Goal: Task Accomplishment & Management: Use online tool/utility

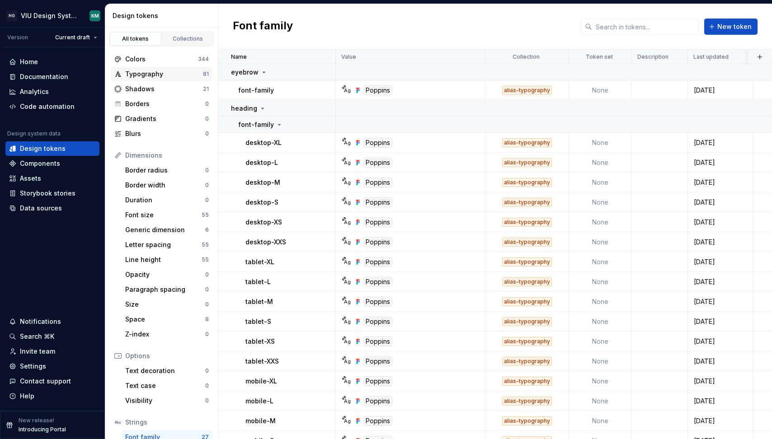
click at [150, 70] on div "Typography" at bounding box center [164, 74] width 78 height 9
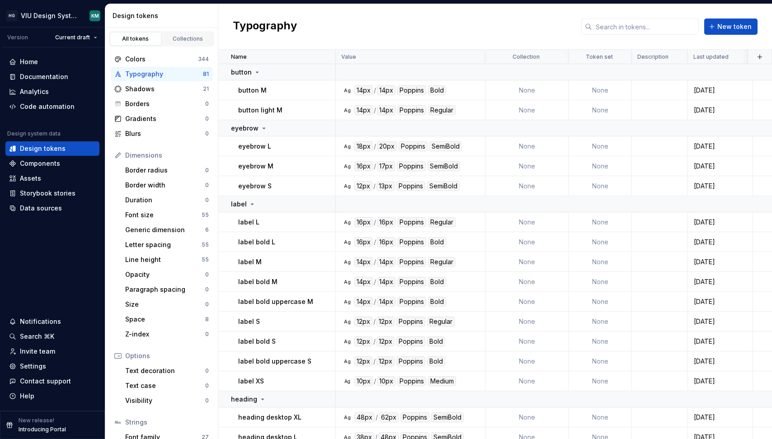
click at [286, 143] on div "eyebrow L" at bounding box center [286, 146] width 97 height 9
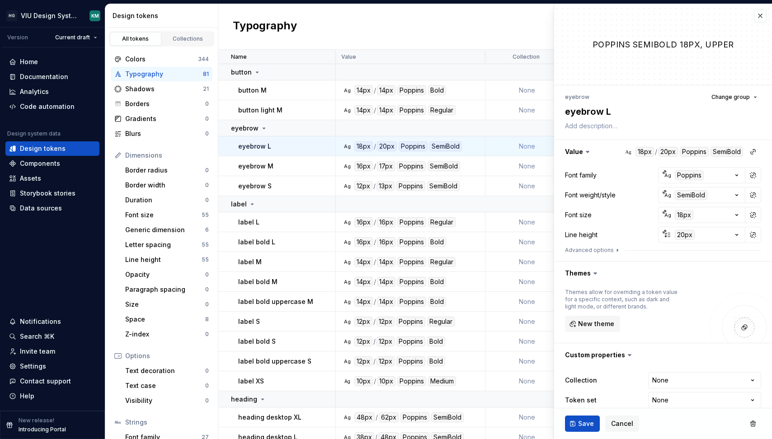
scroll to position [12, 0]
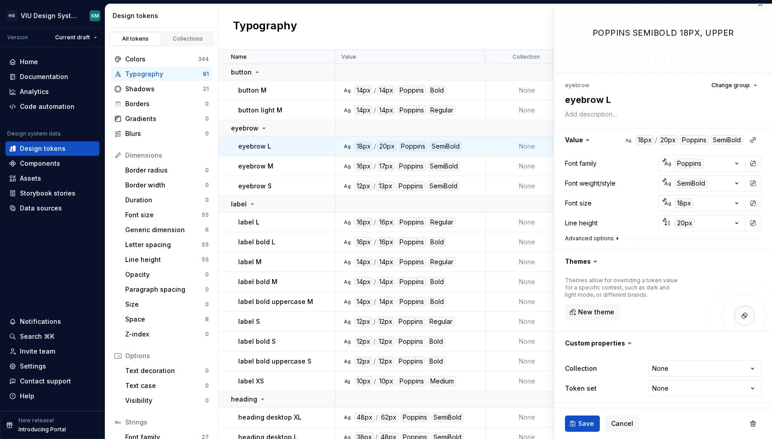
click at [609, 238] on button "Advanced options" at bounding box center [593, 238] width 56 height 7
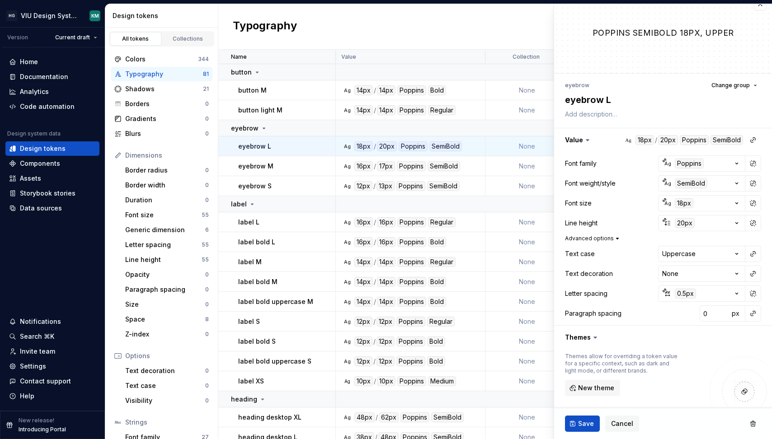
click at [608, 237] on button "Advanced options" at bounding box center [593, 238] width 56 height 7
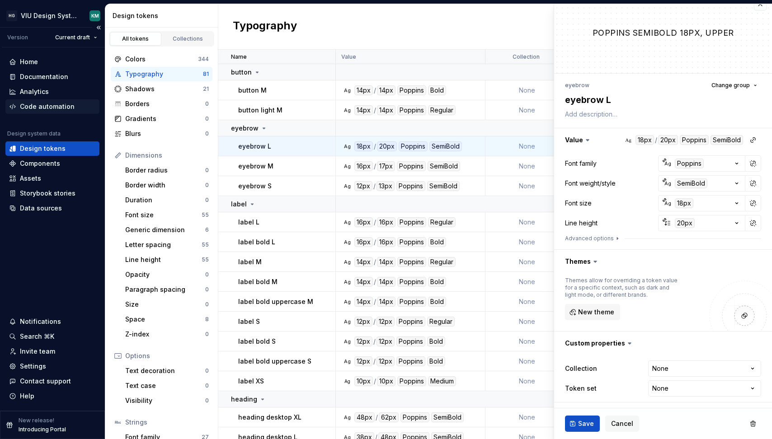
click at [49, 104] on div "Code automation" at bounding box center [47, 106] width 55 height 9
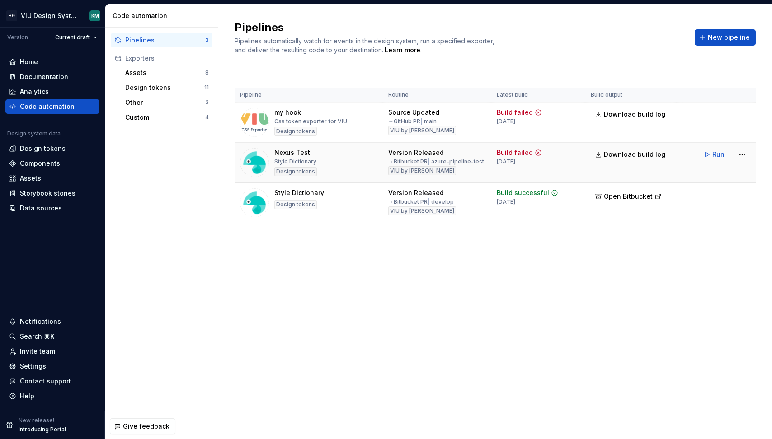
click at [319, 160] on div "Nexus Test Style Dictionary Design tokens" at bounding box center [308, 162] width 137 height 29
click at [169, 83] on div "Design tokens 11" at bounding box center [167, 87] width 91 height 14
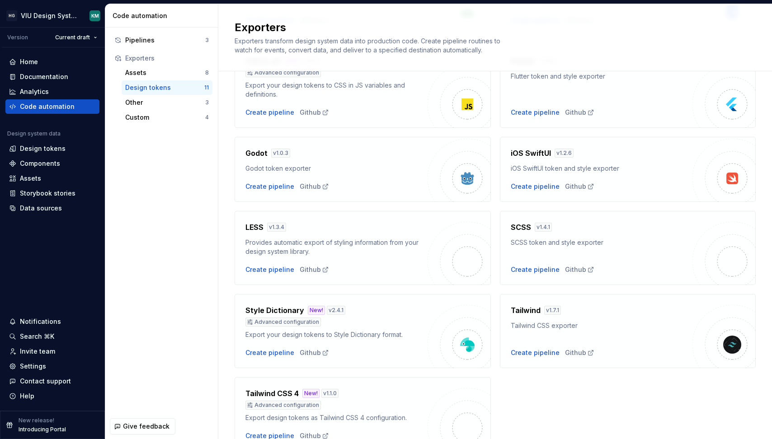
scroll to position [203, 0]
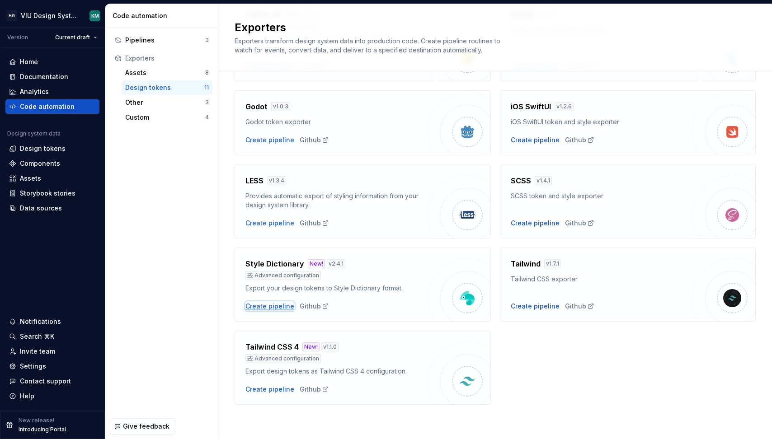
click at [274, 306] on div "Create pipeline" at bounding box center [269, 306] width 49 height 9
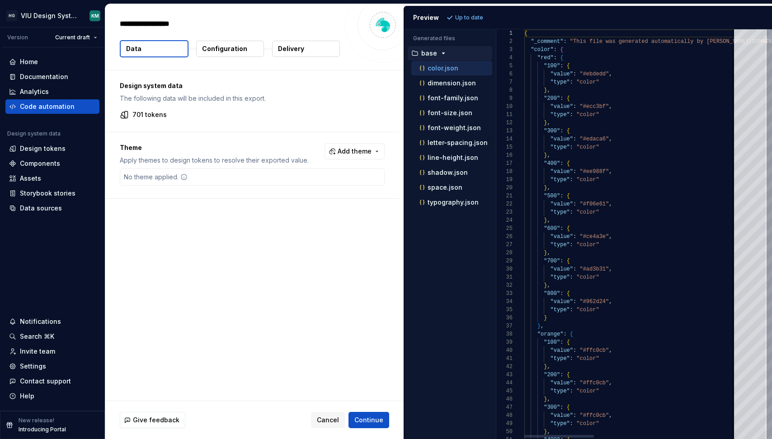
type textarea "*"
click at [429, 202] on p "typography.json" at bounding box center [452, 202] width 51 height 7
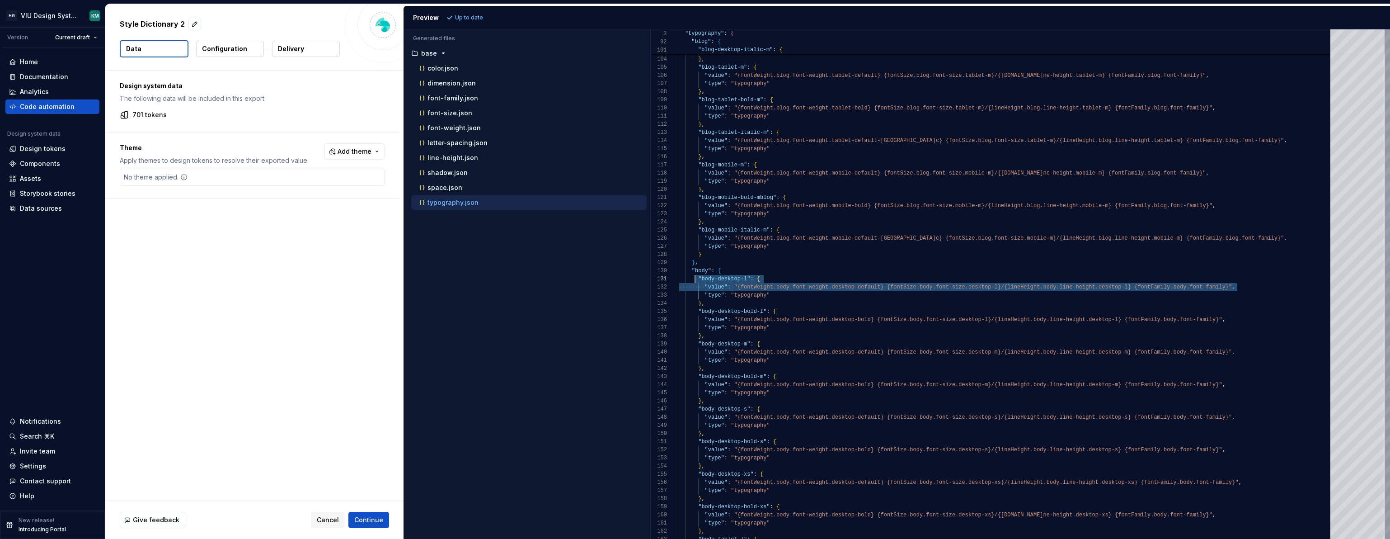
scroll to position [0, 19]
drag, startPoint x: 1252, startPoint y: 285, endPoint x: 696, endPoint y: 278, distance: 556.2
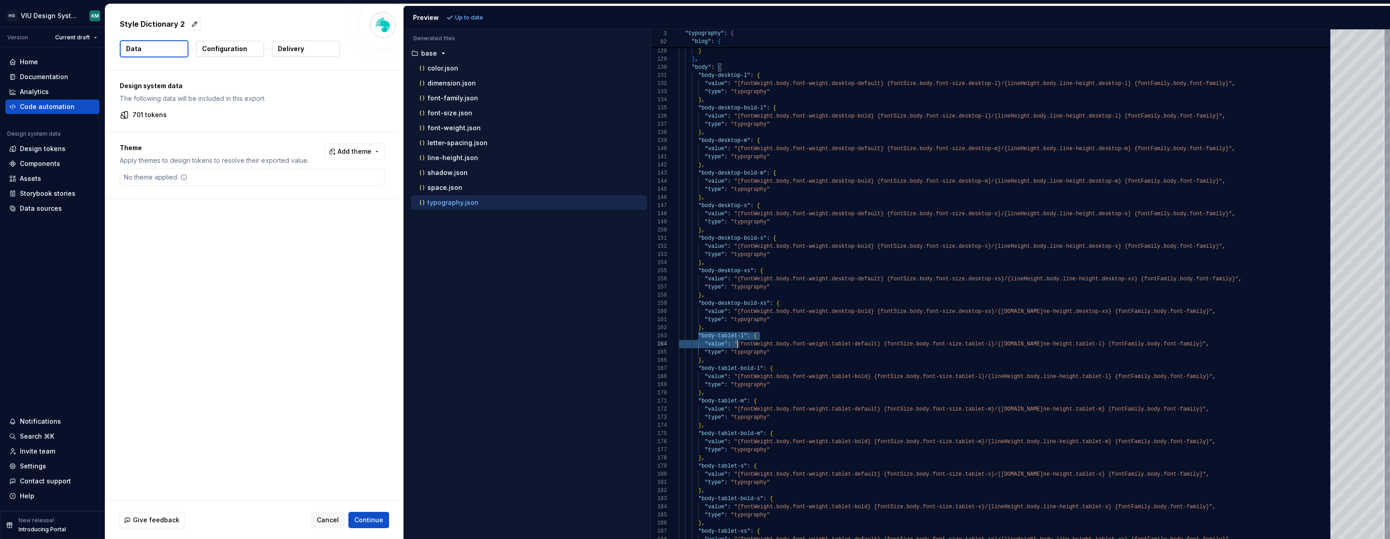
drag, startPoint x: 697, startPoint y: 335, endPoint x: 741, endPoint y: 343, distance: 44.1
click at [741, 343] on div ""value" : "{fontWeight.body.font-weight.desktop-default} {fo ntSize.body.font-s…" at bounding box center [1007, 409] width 657 height 2790
drag, startPoint x: 725, startPoint y: 357, endPoint x: 698, endPoint y: 336, distance: 35.1
click at [698, 336] on div ""value" : "{fontWeight.body.font-weight.desktop-default} {fo ntSize.body.font-s…" at bounding box center [1007, 409] width 657 height 2790
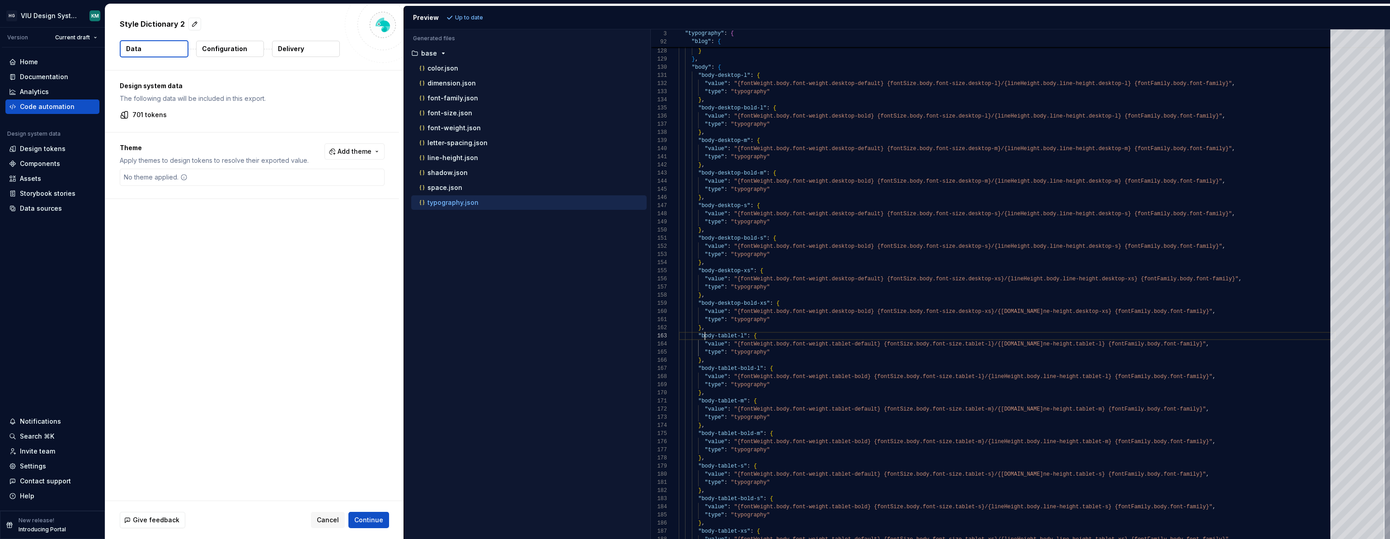
click at [703, 336] on div ""value" : "{fontWeight.body.font-weight.desktop-default} {fo ntSize.body.font-s…" at bounding box center [1007, 409] width 657 height 2790
drag, startPoint x: 697, startPoint y: 335, endPoint x: 1228, endPoint y: 341, distance: 530.5
click at [771, 341] on div ""value" : "{fontWeight.body.font-weight.desktop-default} {fo ntSize.body.font-s…" at bounding box center [1007, 409] width 657 height 2790
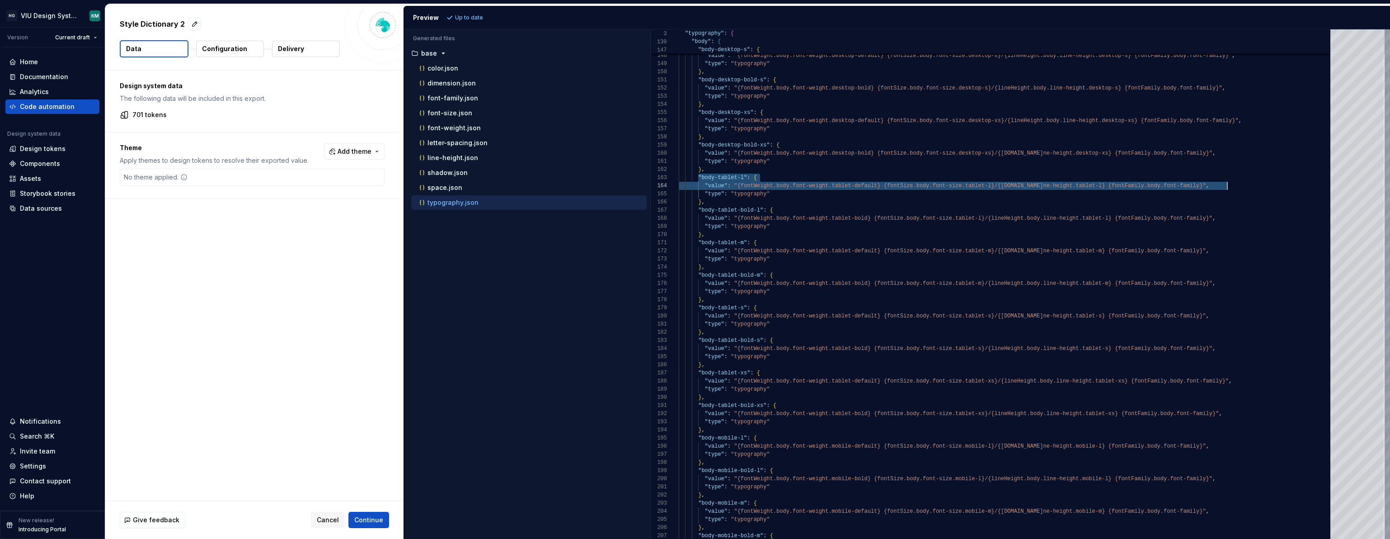
type textarea "**********"
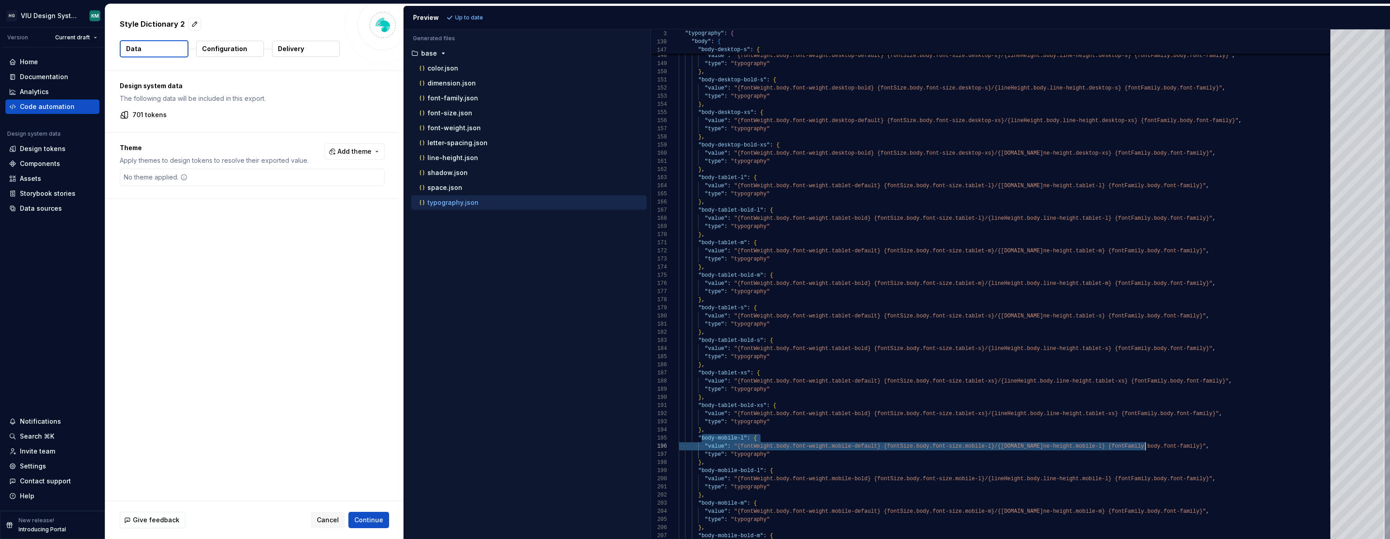
drag, startPoint x: 701, startPoint y: 436, endPoint x: 1147, endPoint y: 450, distance: 446.2
click at [771, 439] on div ""value" : "{fontWeight.body.font-weight.desktop-default} {fo ntSize.body.font-s…" at bounding box center [1007, 251] width 657 height 2790
drag, startPoint x: 1250, startPoint y: 446, endPoint x: 691, endPoint y: 439, distance: 559.4
click at [691, 439] on div ""value" : "{fontWeight.body.font-weight.desktop-default} {fo ntSize.body.font-s…" at bounding box center [1007, 251] width 657 height 2790
